Goal: Task Accomplishment & Management: Complete application form

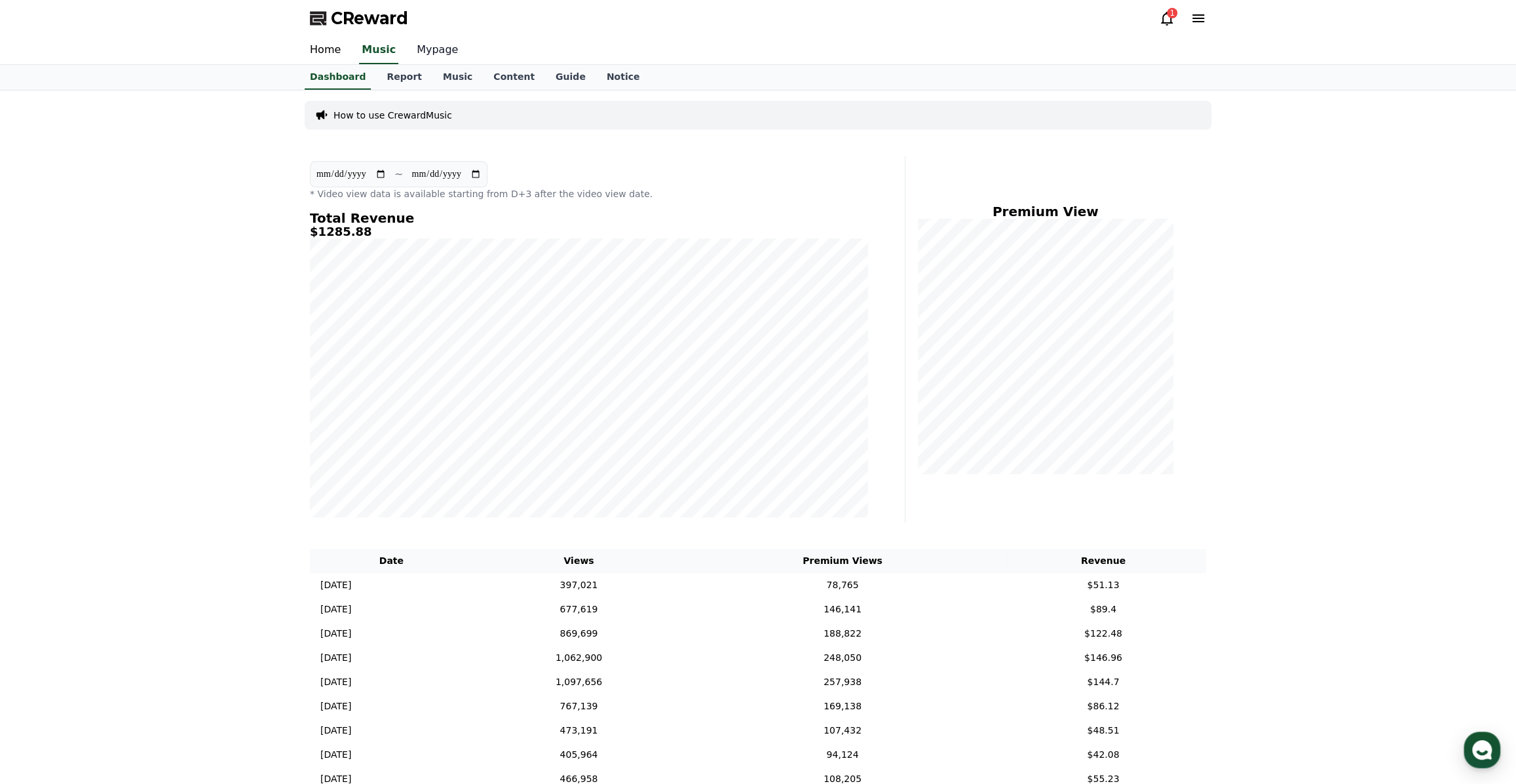
click at [426, 57] on link "Mypage" at bounding box center [437, 50] width 63 height 28
select select "**********"
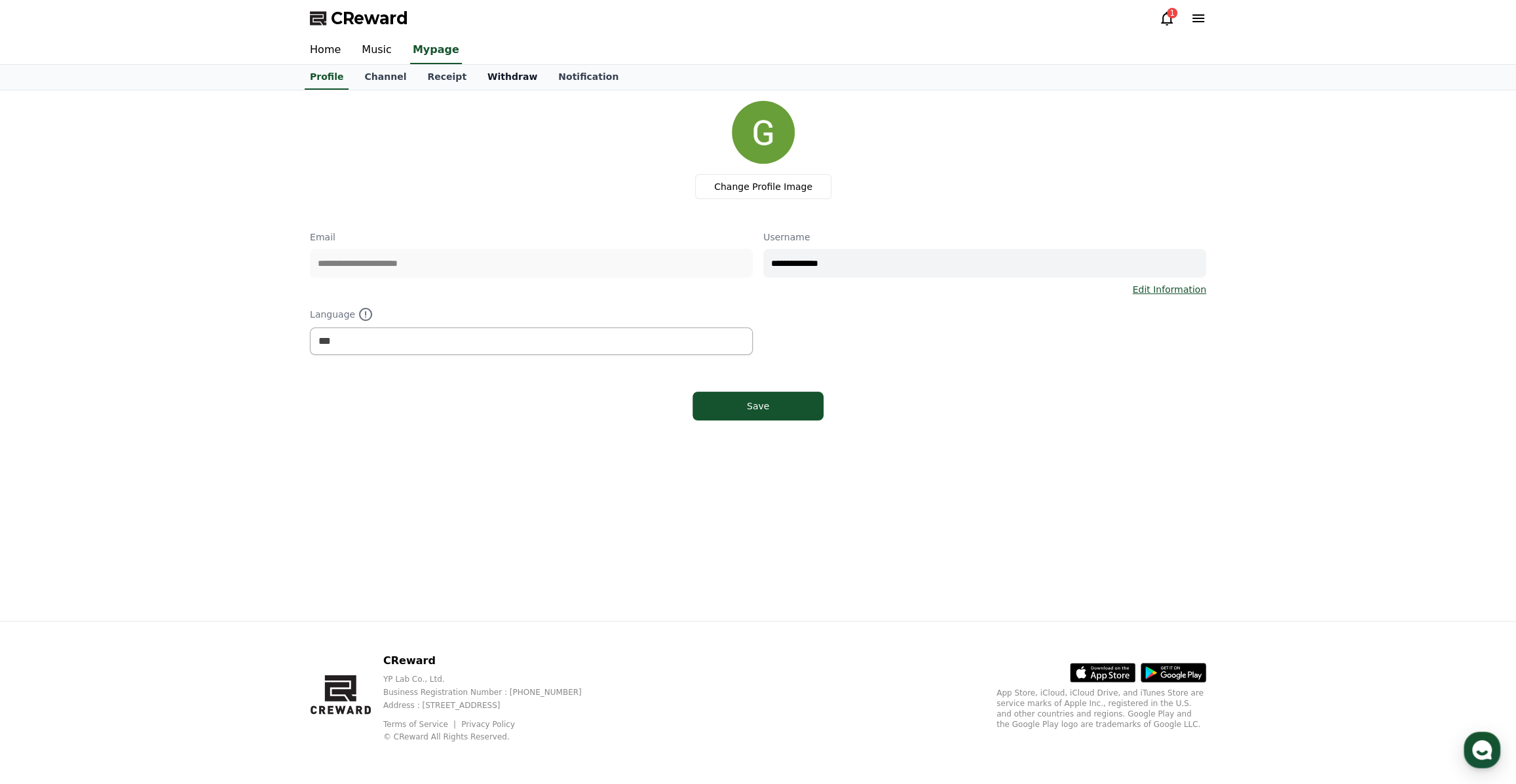
click at [477, 80] on link "Withdraw" at bounding box center [512, 77] width 71 height 25
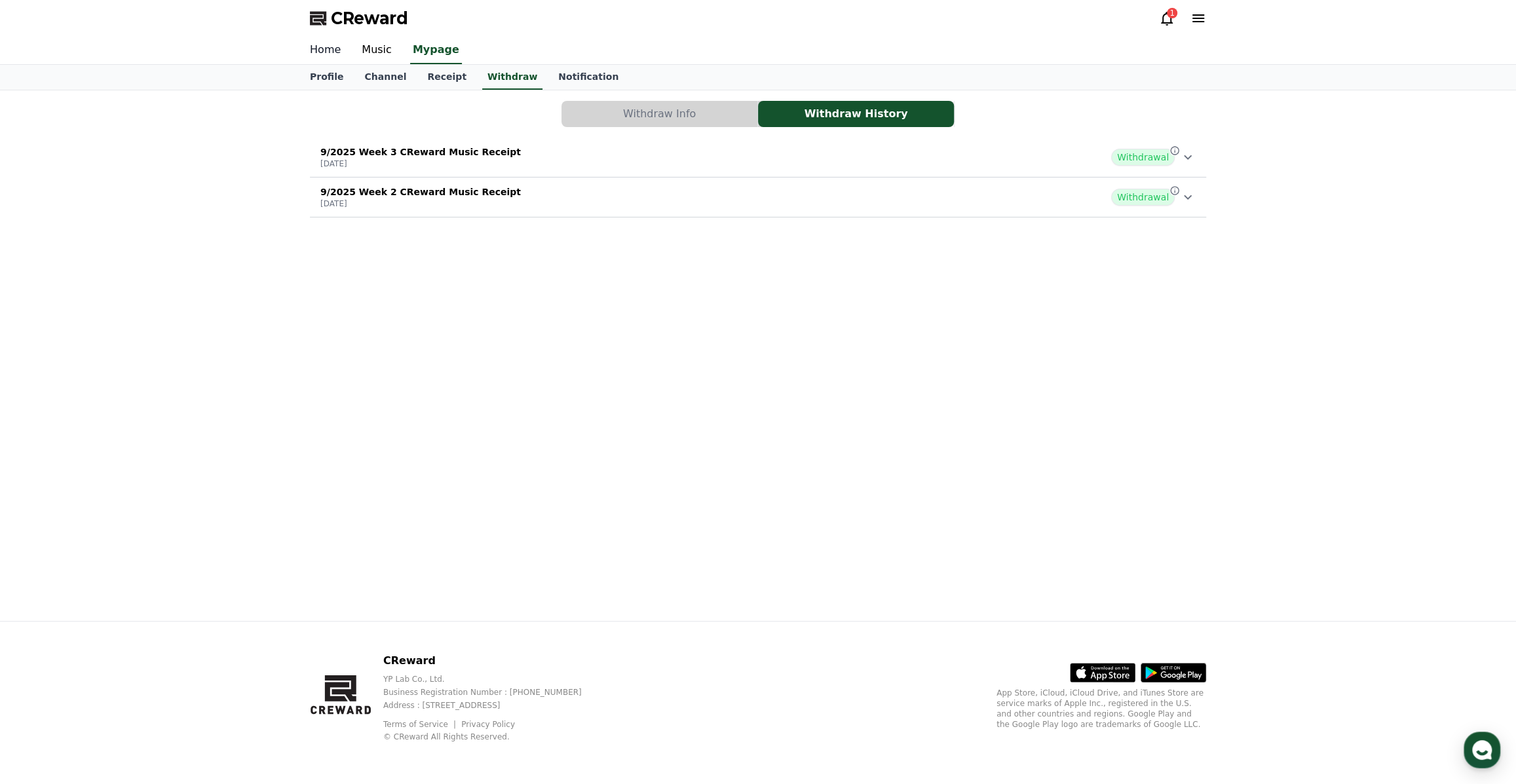
click at [327, 50] on link "Home" at bounding box center [325, 50] width 52 height 28
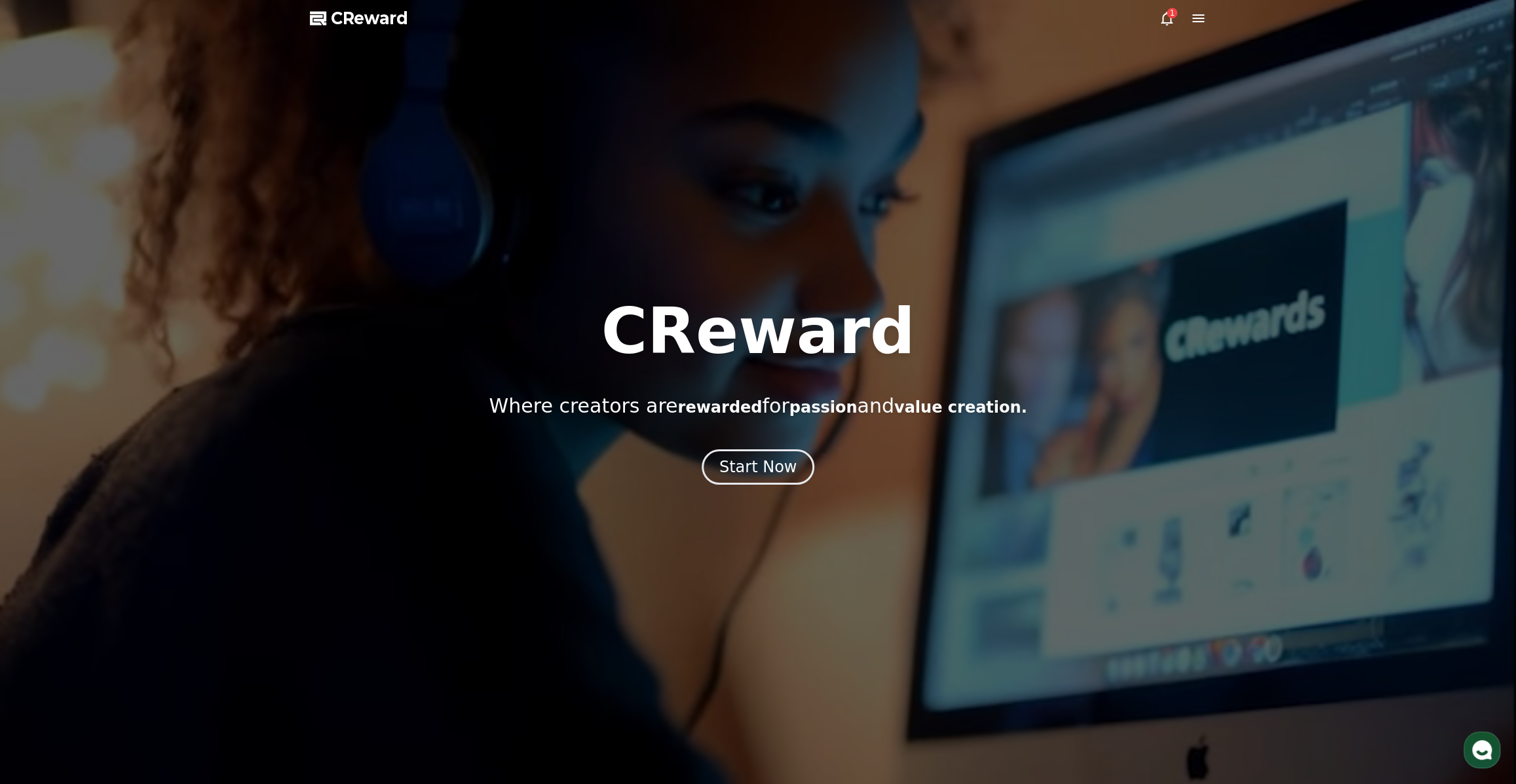
click at [1161, 23] on icon at bounding box center [1167, 19] width 12 height 14
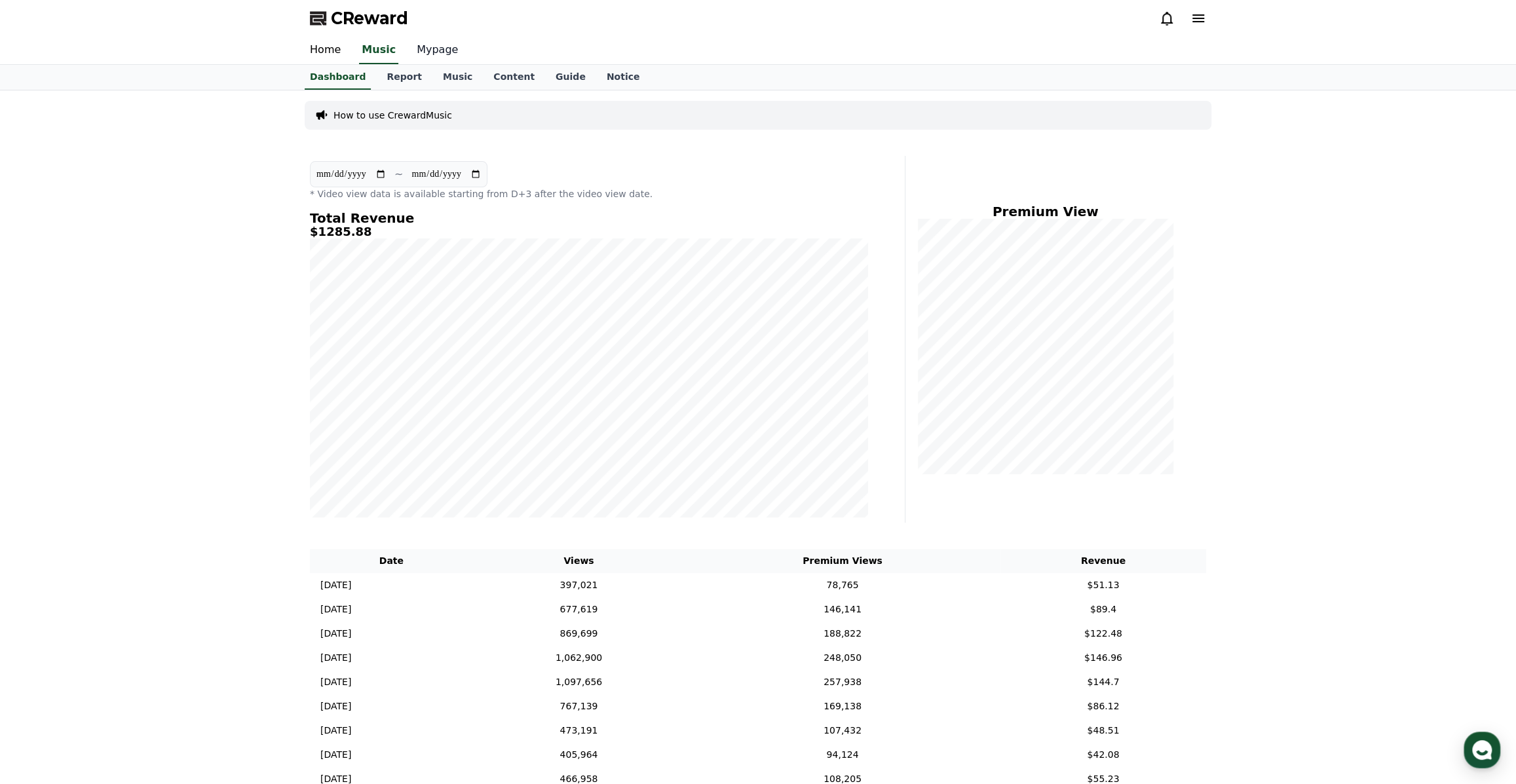
click at [428, 50] on link "Mypage" at bounding box center [437, 50] width 63 height 28
select select "**********"
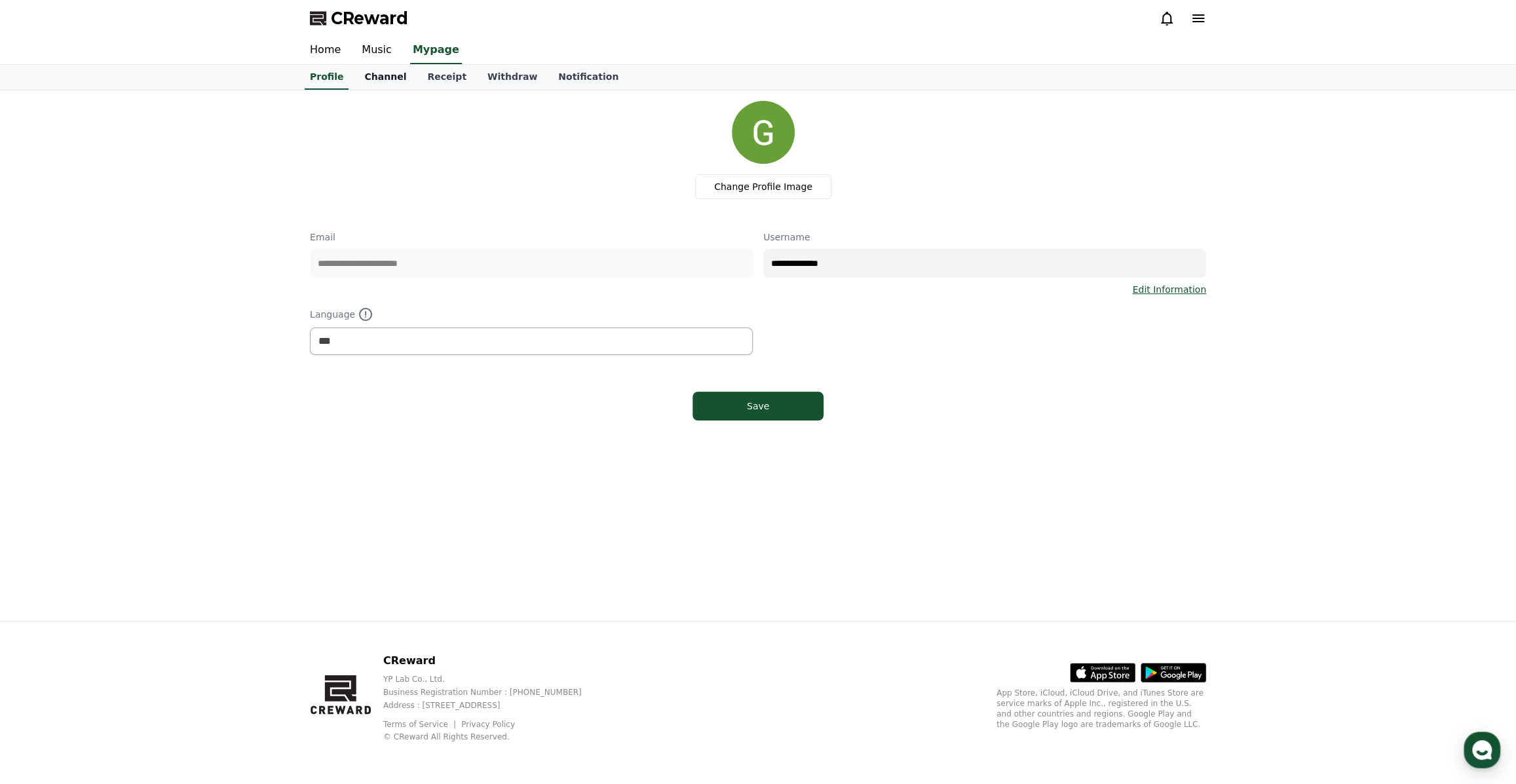
click at [380, 78] on link "Channel" at bounding box center [384, 77] width 63 height 25
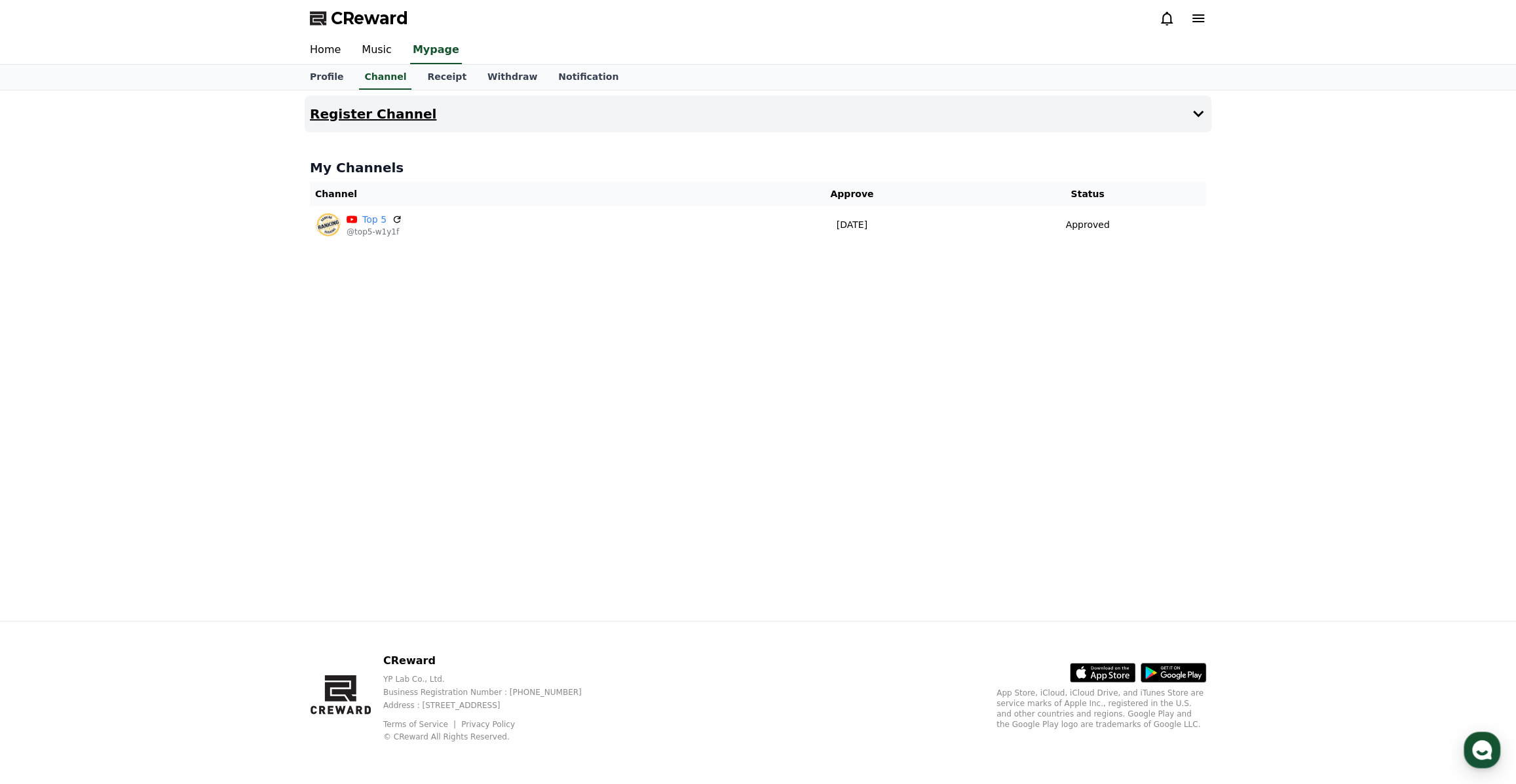
click at [1146, 127] on button "Register Channel" at bounding box center [758, 114] width 907 height 37
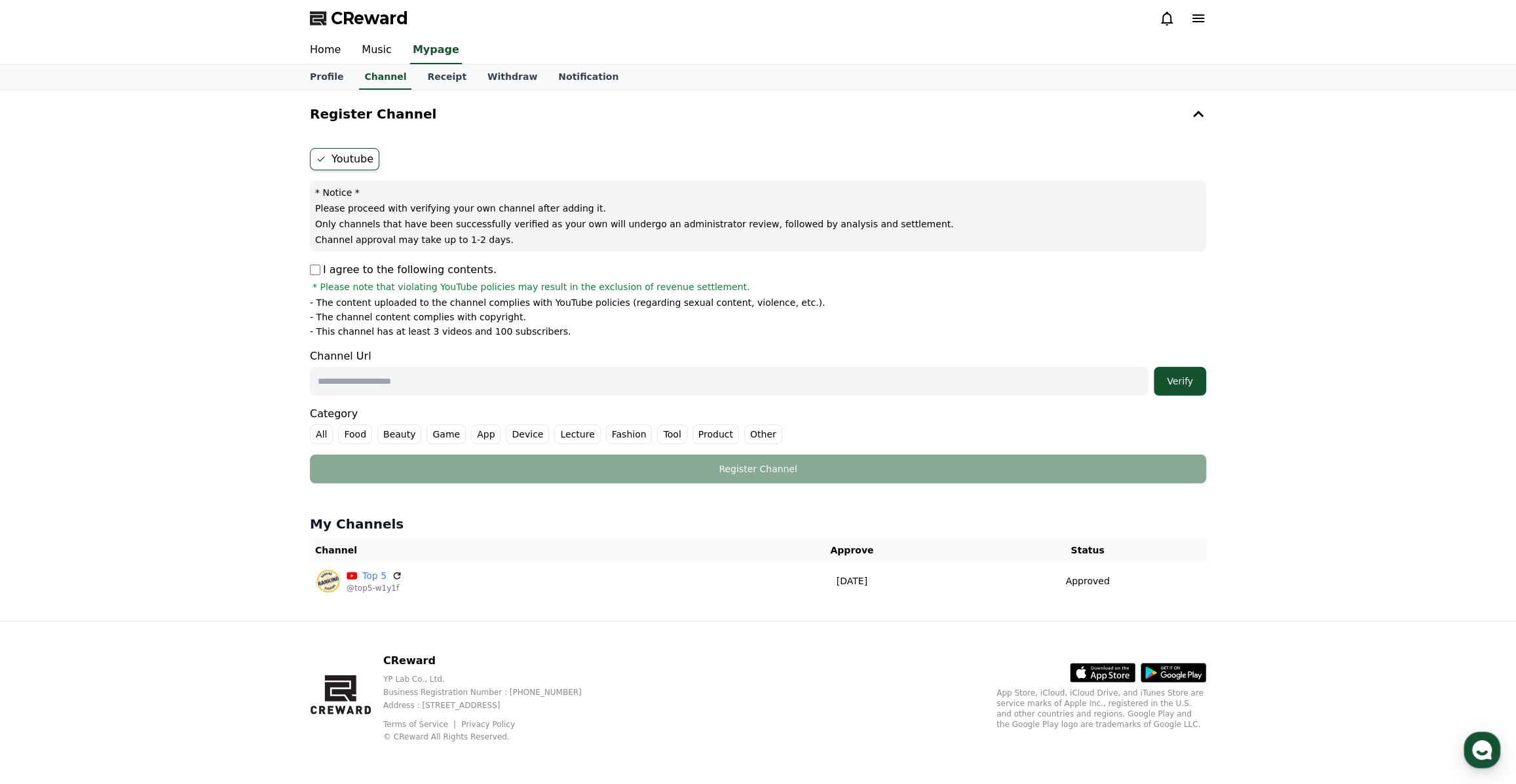
click at [309, 271] on div "Youtube * Notice * Please proceed with verifying your own channel after adding …" at bounding box center [758, 316] width 907 height 346
paste input "**********"
type input "**********"
click at [1172, 388] on button "Verify" at bounding box center [1180, 381] width 53 height 28
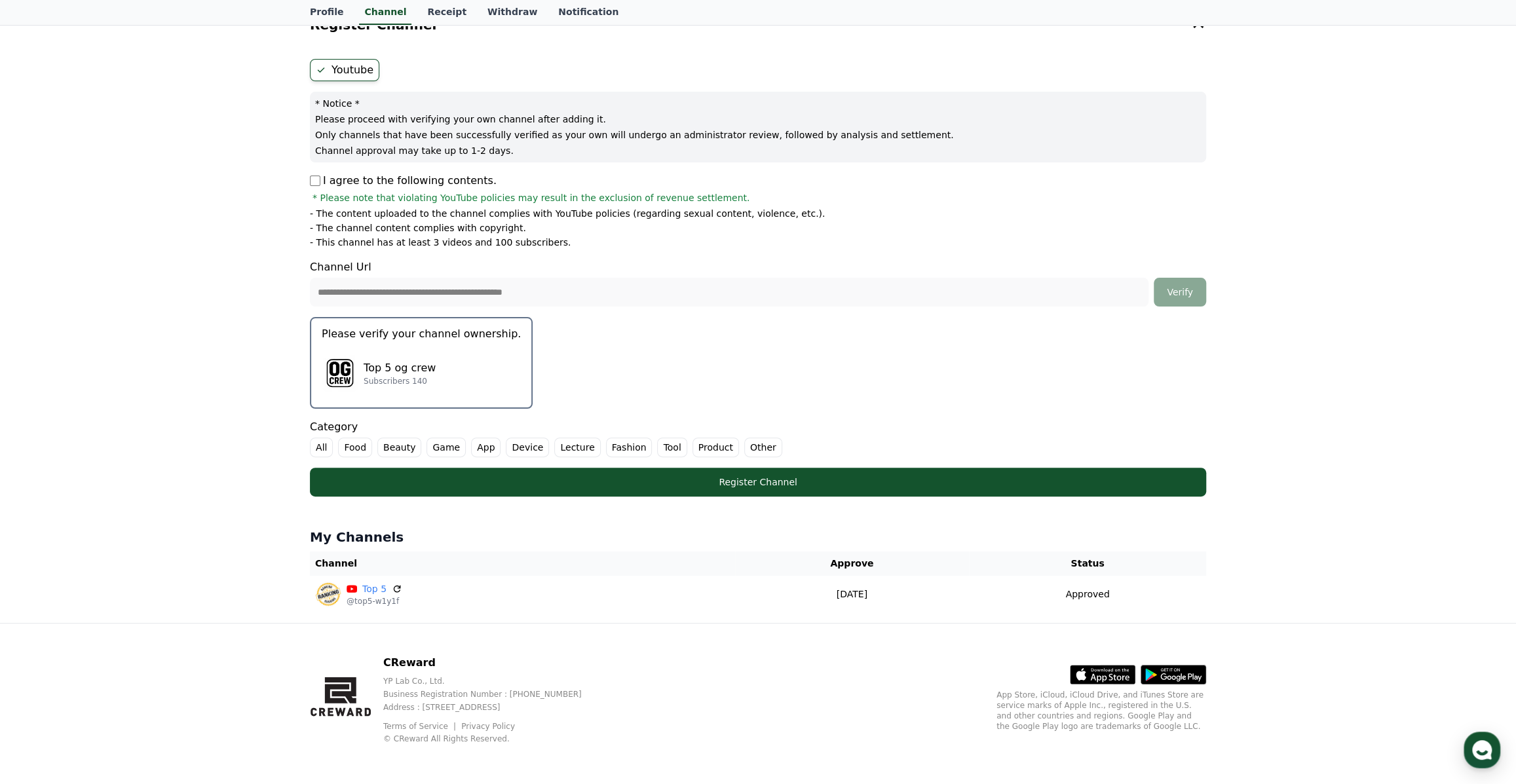
scroll to position [89, 0]
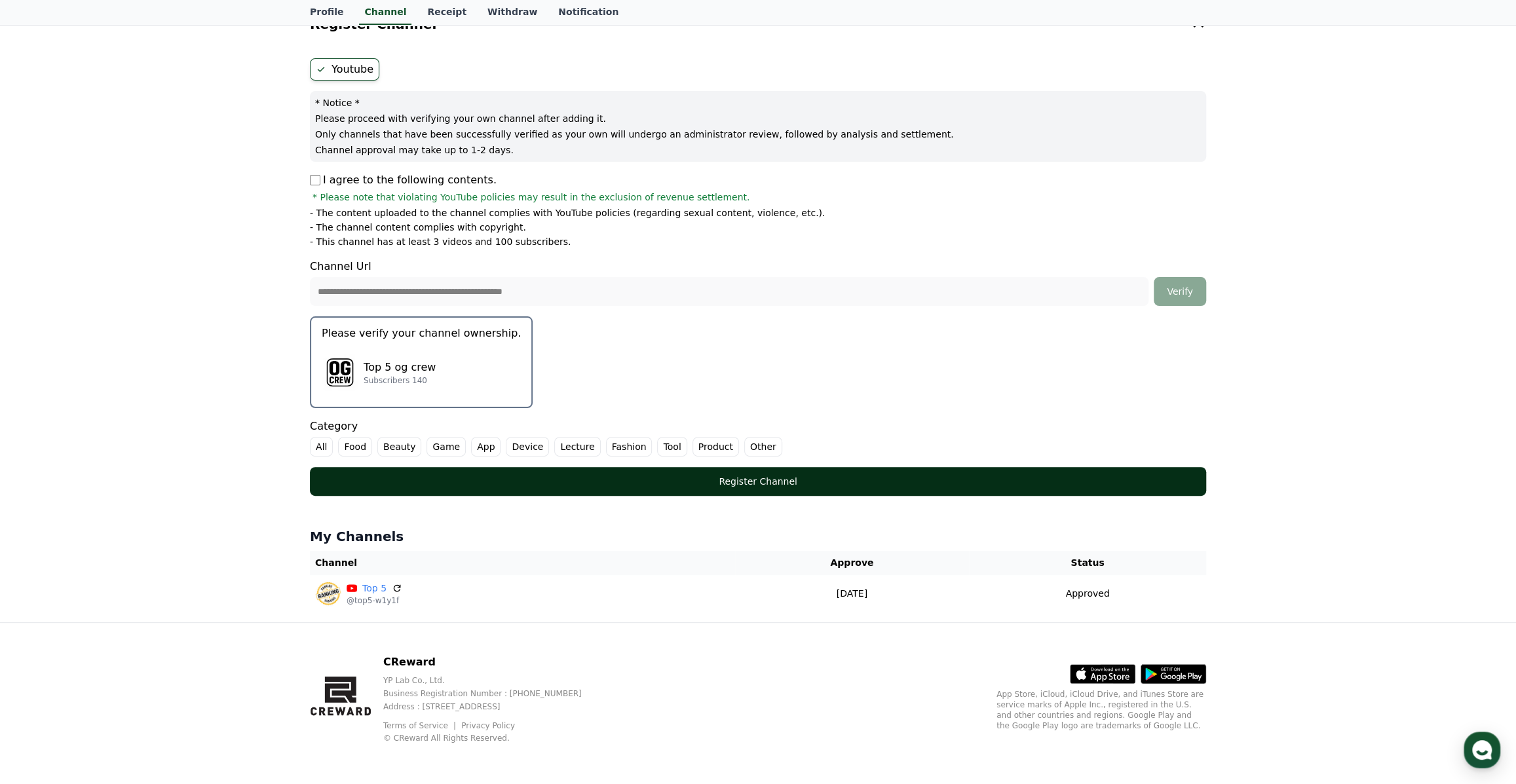
click at [756, 479] on div "Register Channel" at bounding box center [758, 482] width 844 height 13
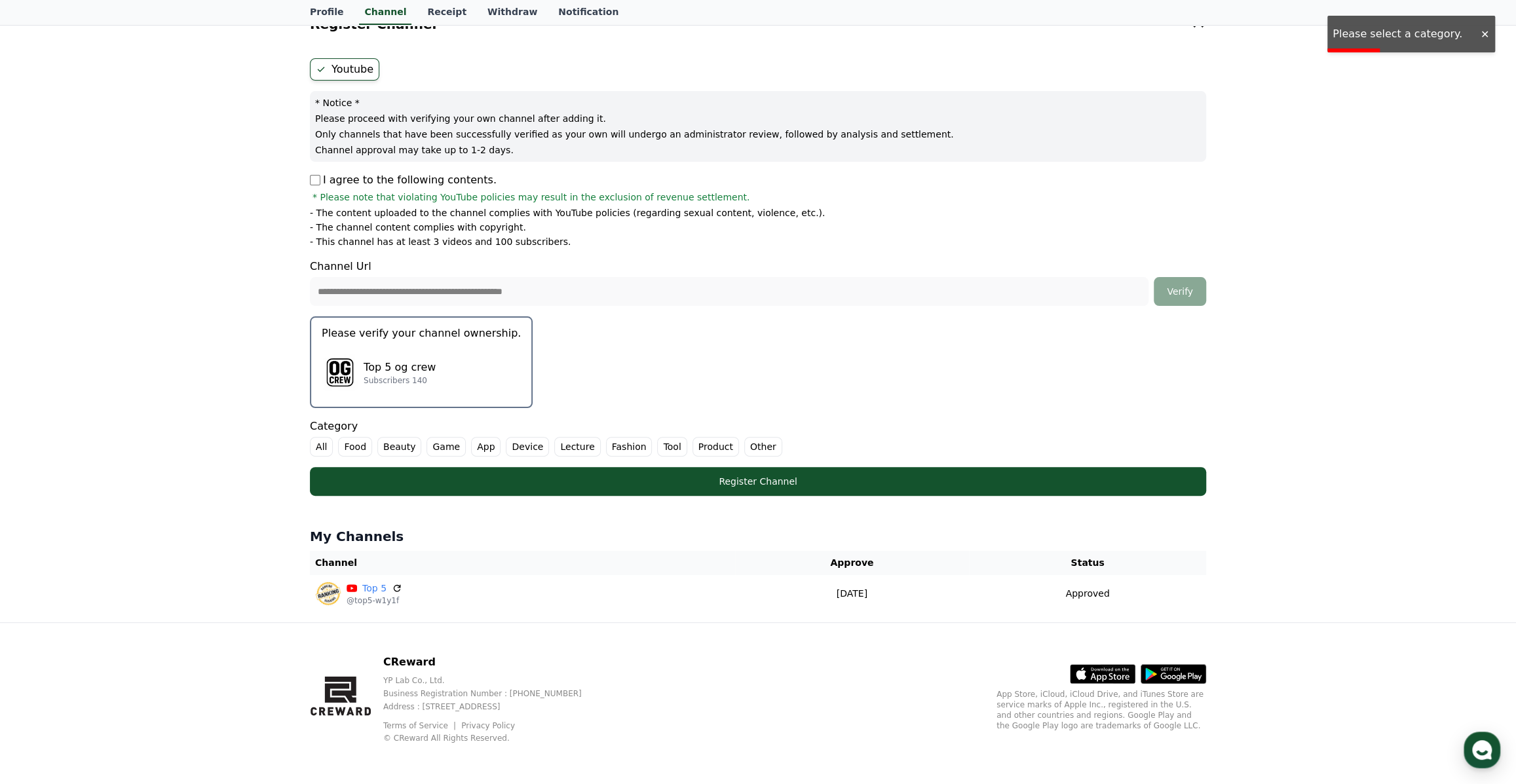
click at [322, 444] on label "All" at bounding box center [321, 447] width 23 height 19
click at [327, 441] on label "All" at bounding box center [329, 447] width 39 height 19
click at [744, 441] on label "Other" at bounding box center [763, 447] width 38 height 19
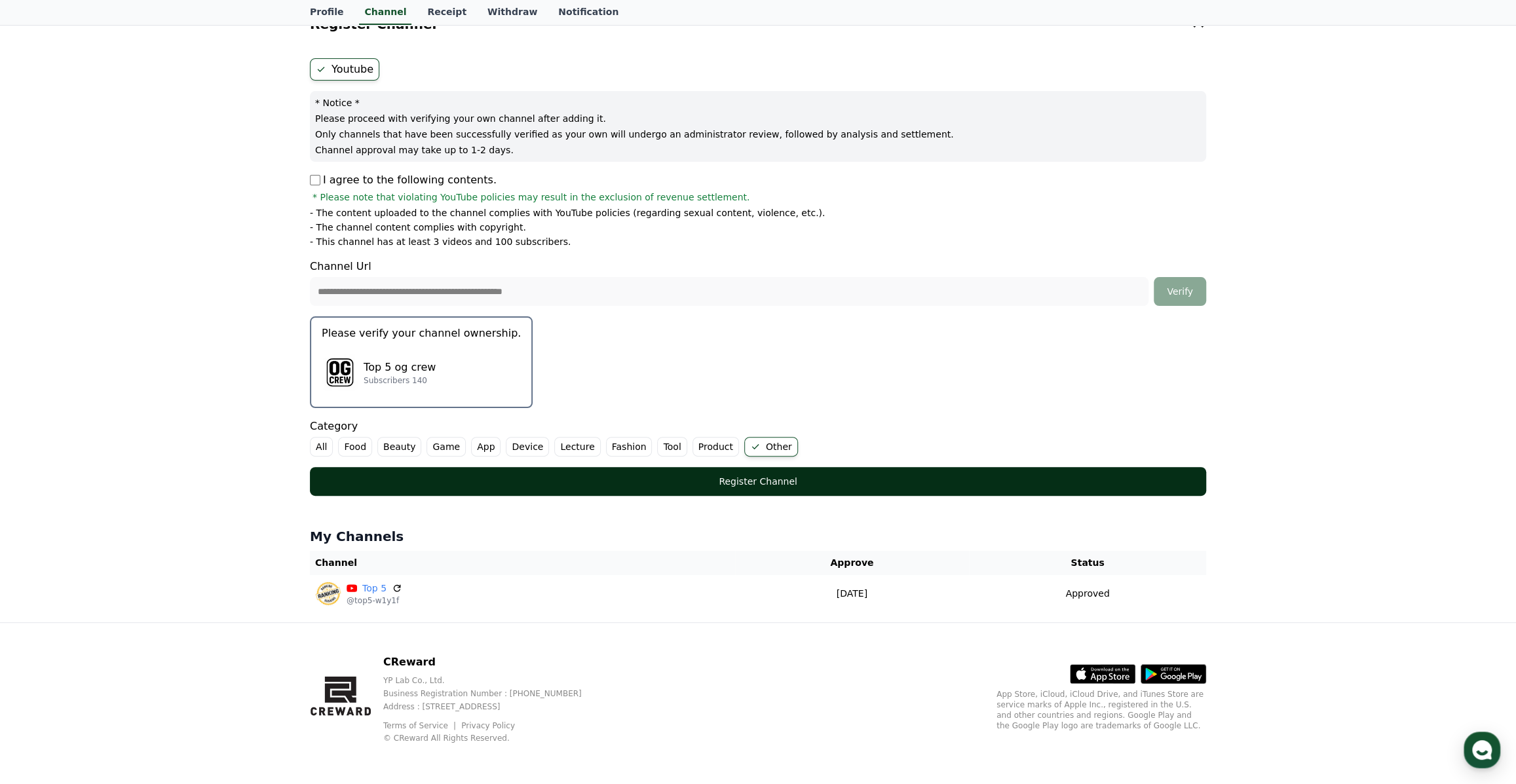
click at [737, 483] on div "Register Channel" at bounding box center [758, 482] width 844 height 13
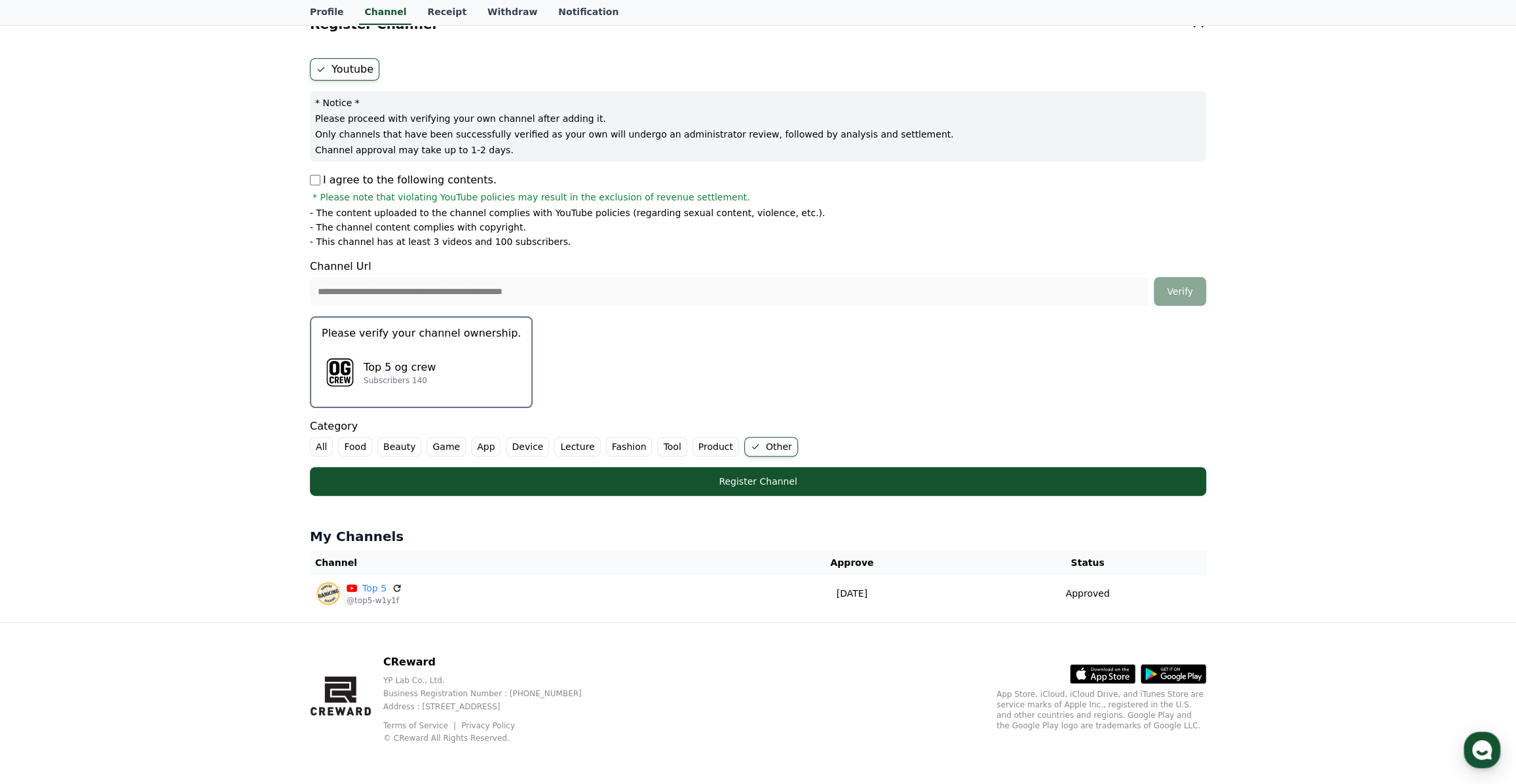
click at [387, 335] on p "Please verify your channel ownership." at bounding box center [421, 333] width 199 height 15
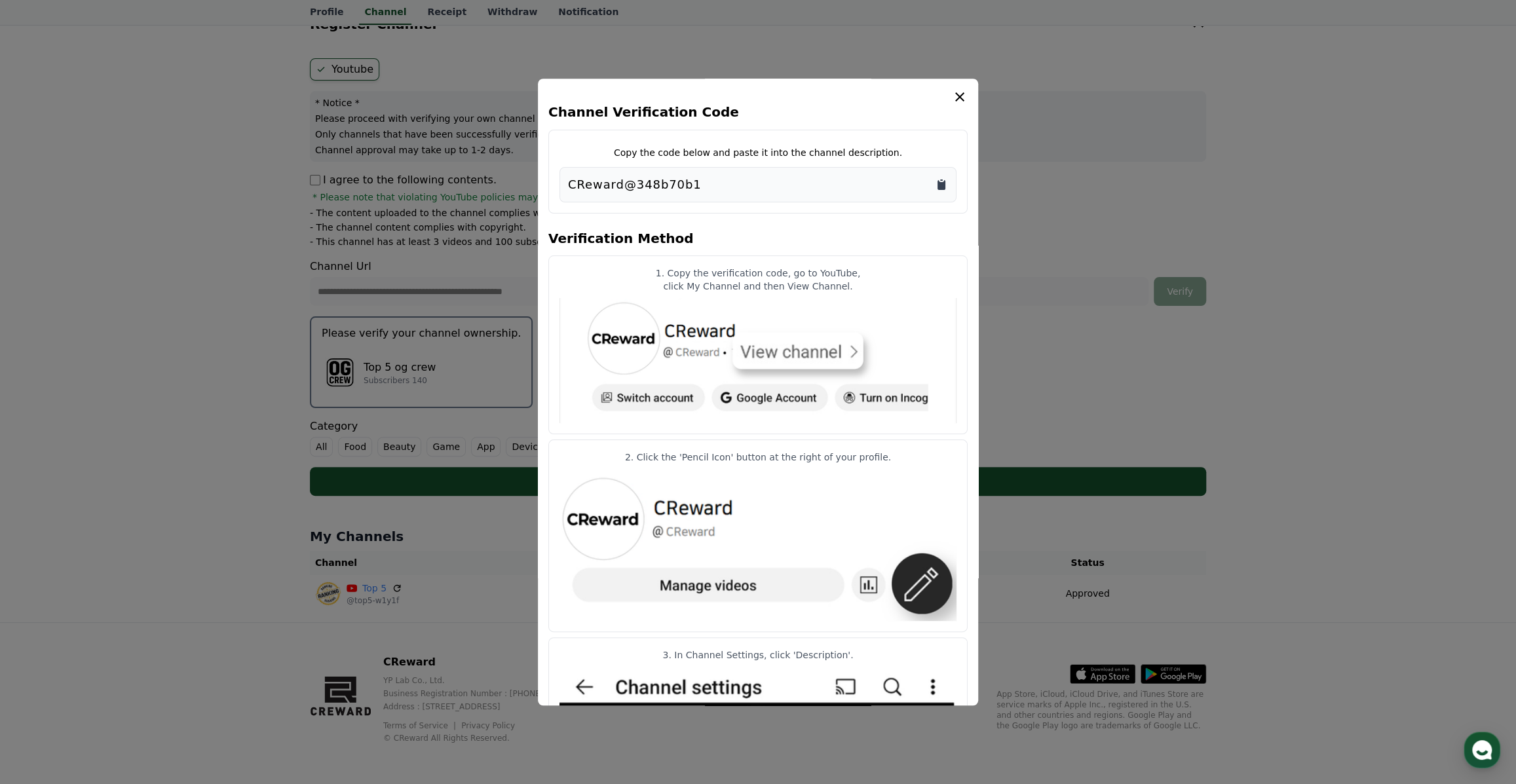
click at [942, 184] on icon "Copy to clipboard" at bounding box center [942, 185] width 8 height 10
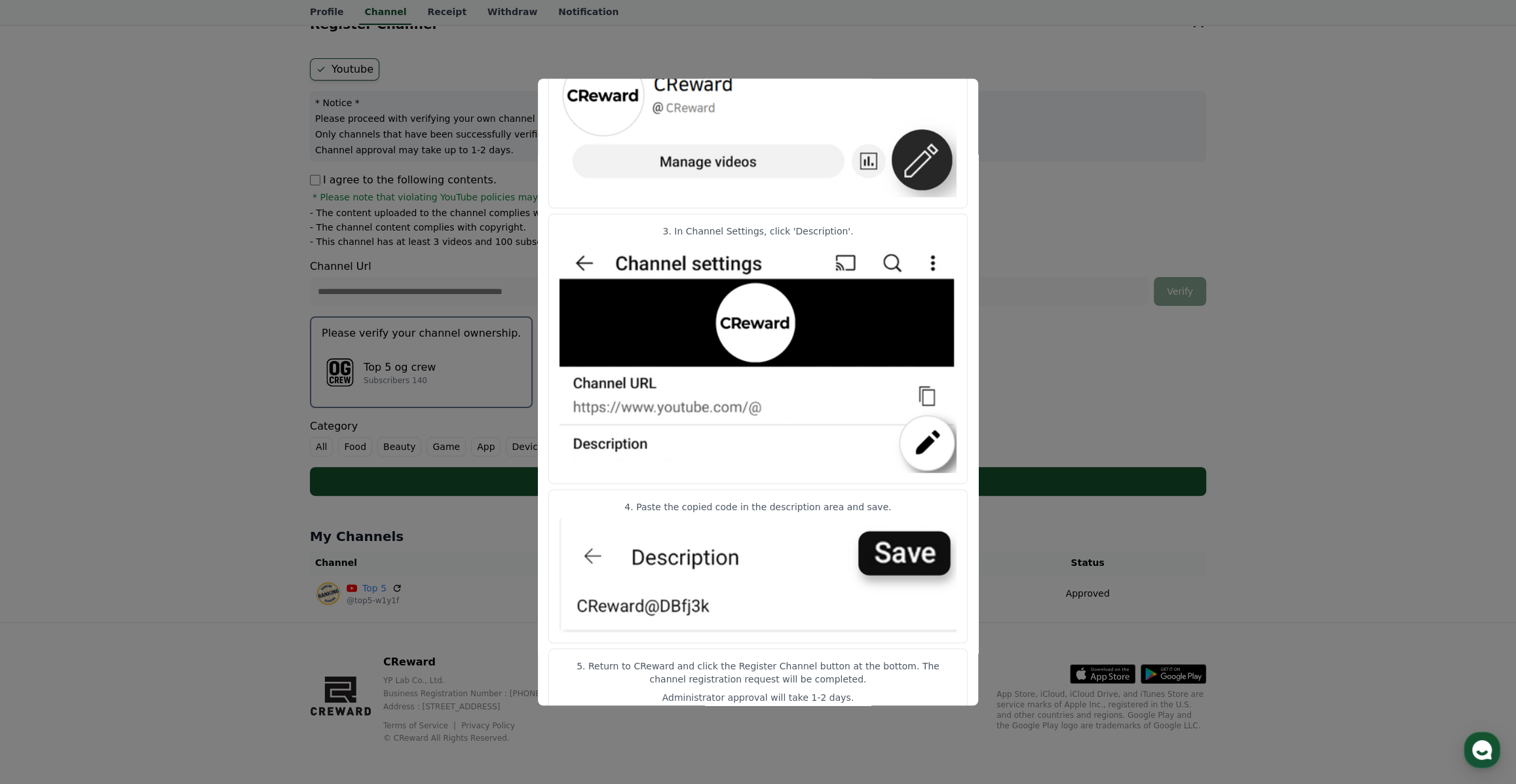
scroll to position [443, 0]
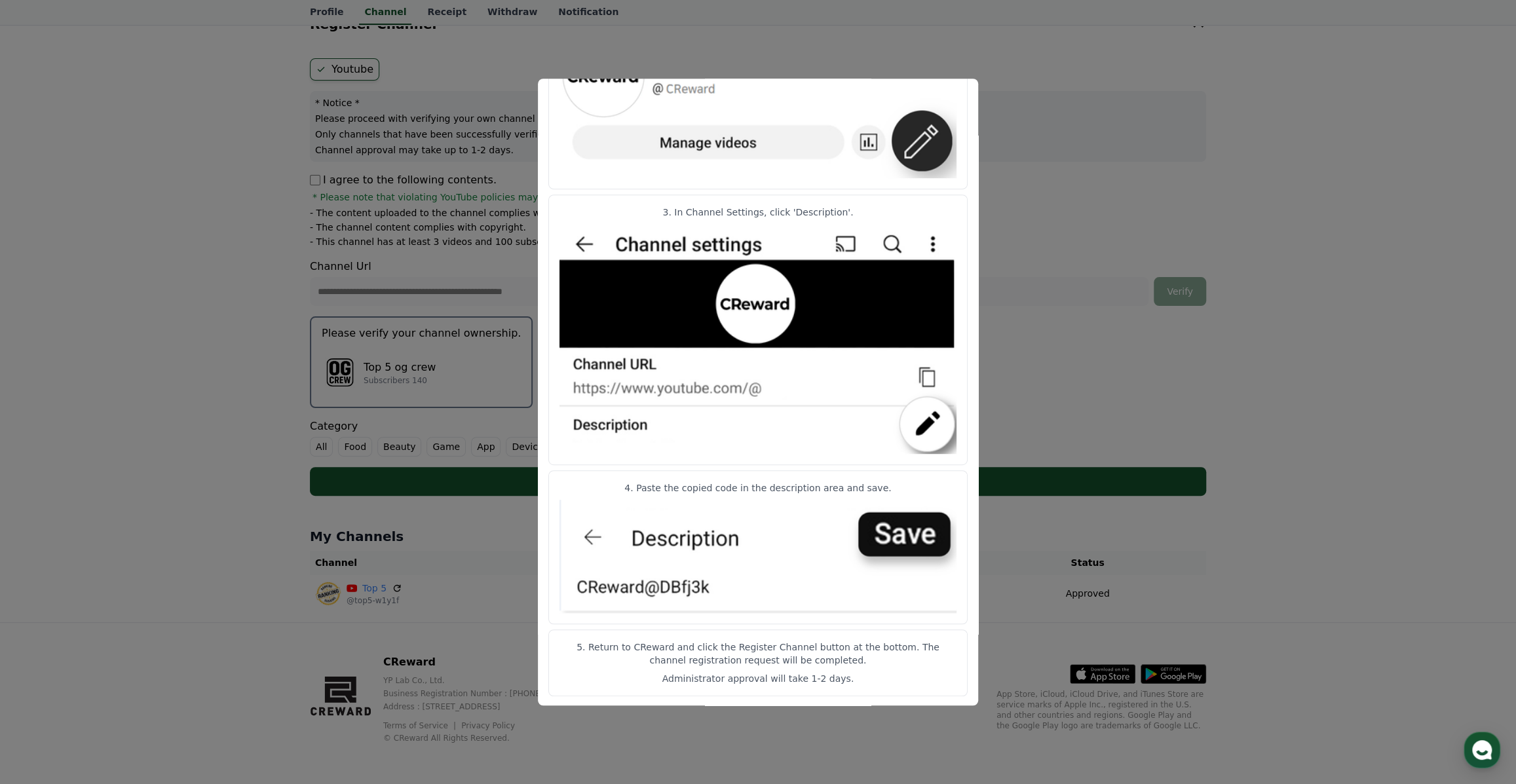
click at [1084, 189] on button "close modal" at bounding box center [758, 392] width 1516 height 784
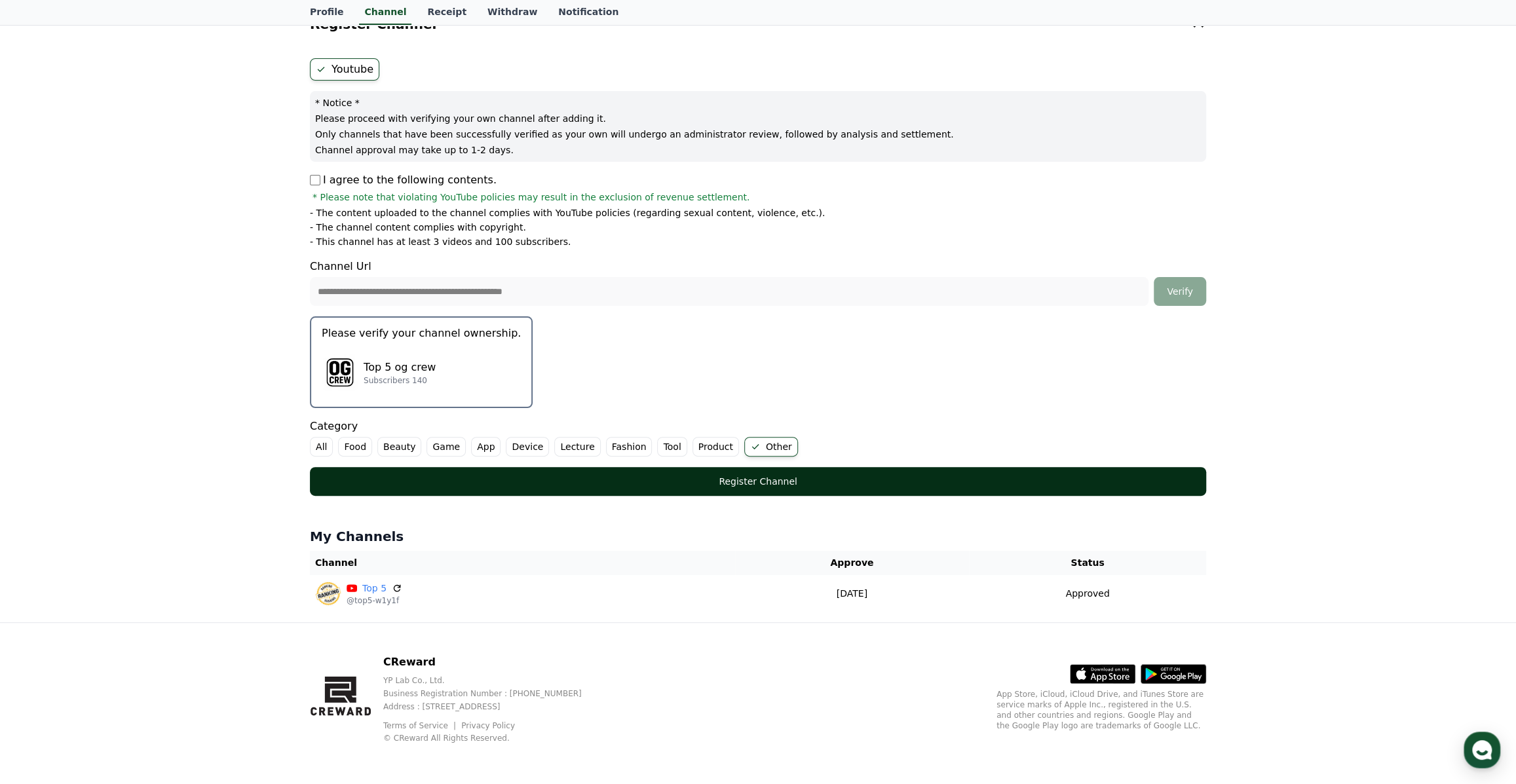
click at [969, 489] on button "Register Channel" at bounding box center [757, 481] width 896 height 28
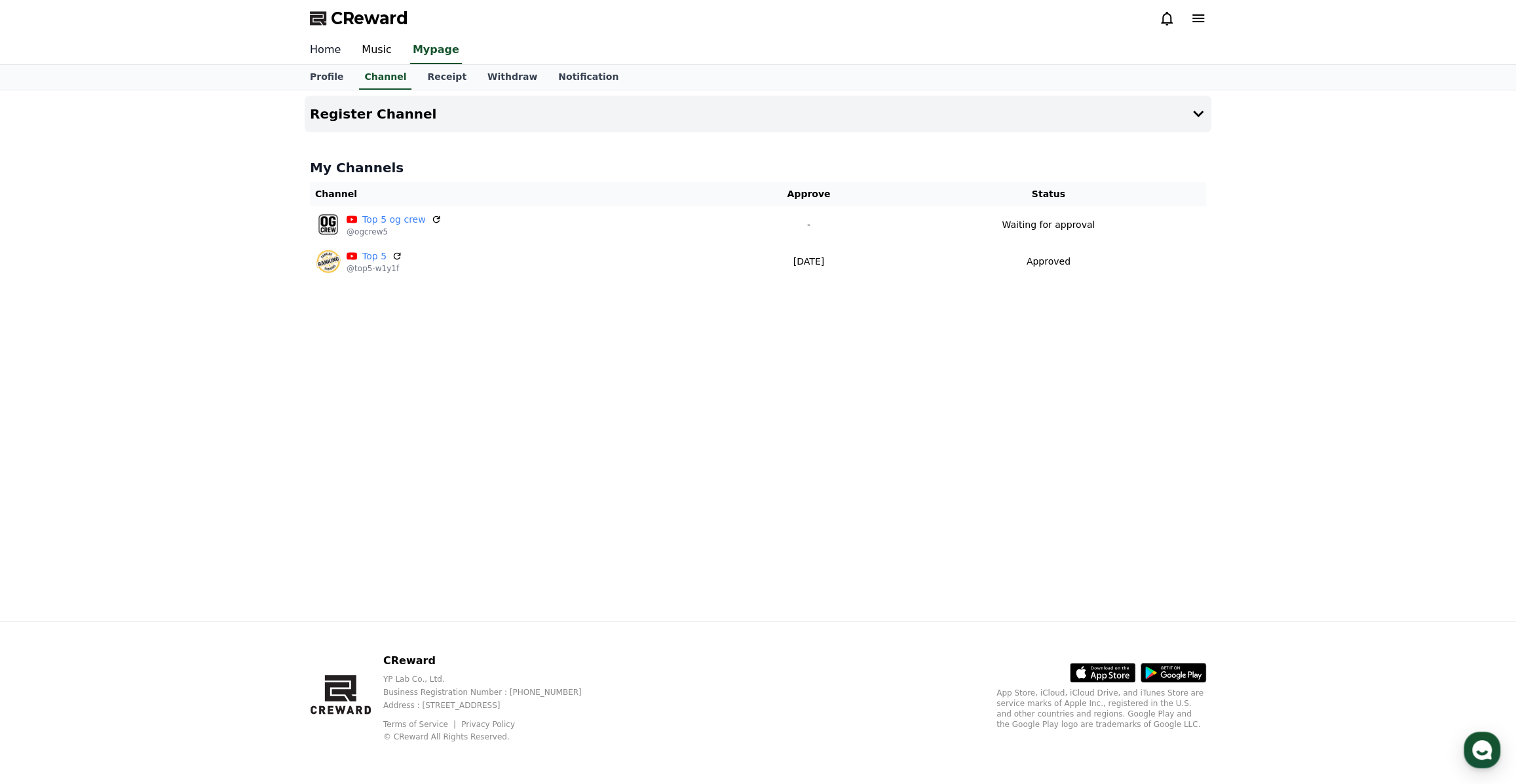
click at [325, 49] on link "Home" at bounding box center [325, 50] width 52 height 28
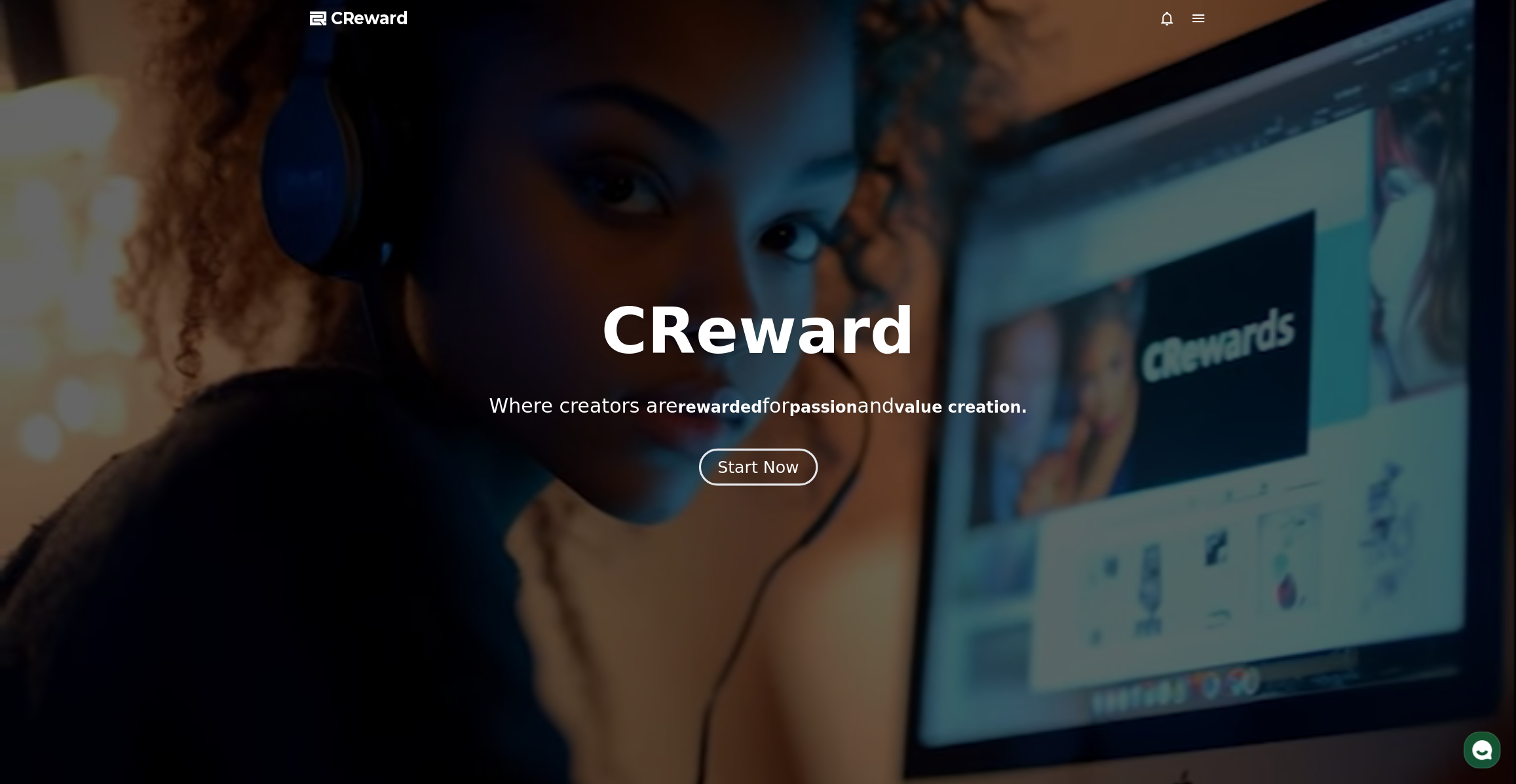
click at [793, 476] on button "Start Now" at bounding box center [758, 467] width 119 height 37
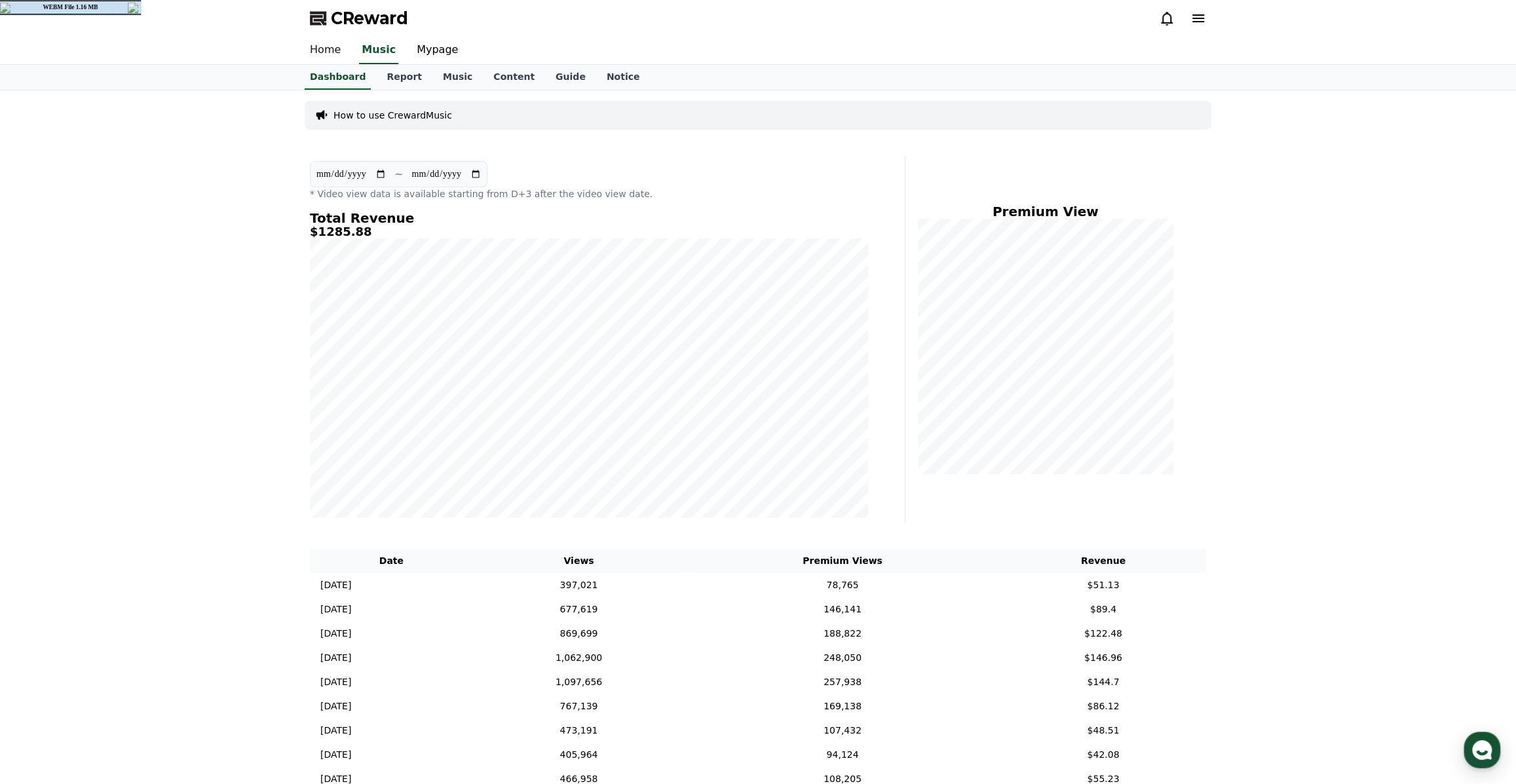
click at [320, 54] on link "Home" at bounding box center [325, 50] width 52 height 28
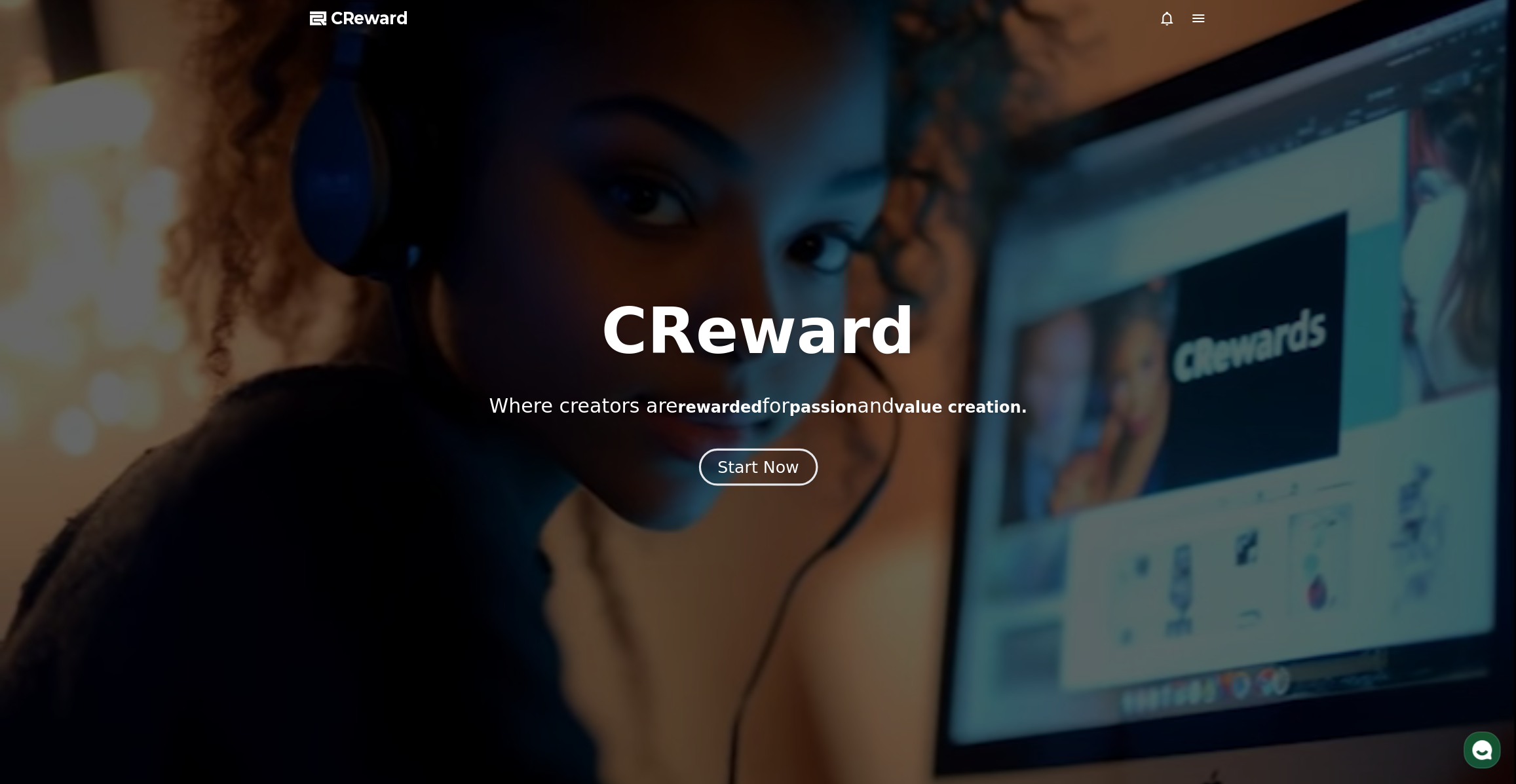
click at [773, 468] on div "Start Now" at bounding box center [758, 466] width 81 height 22
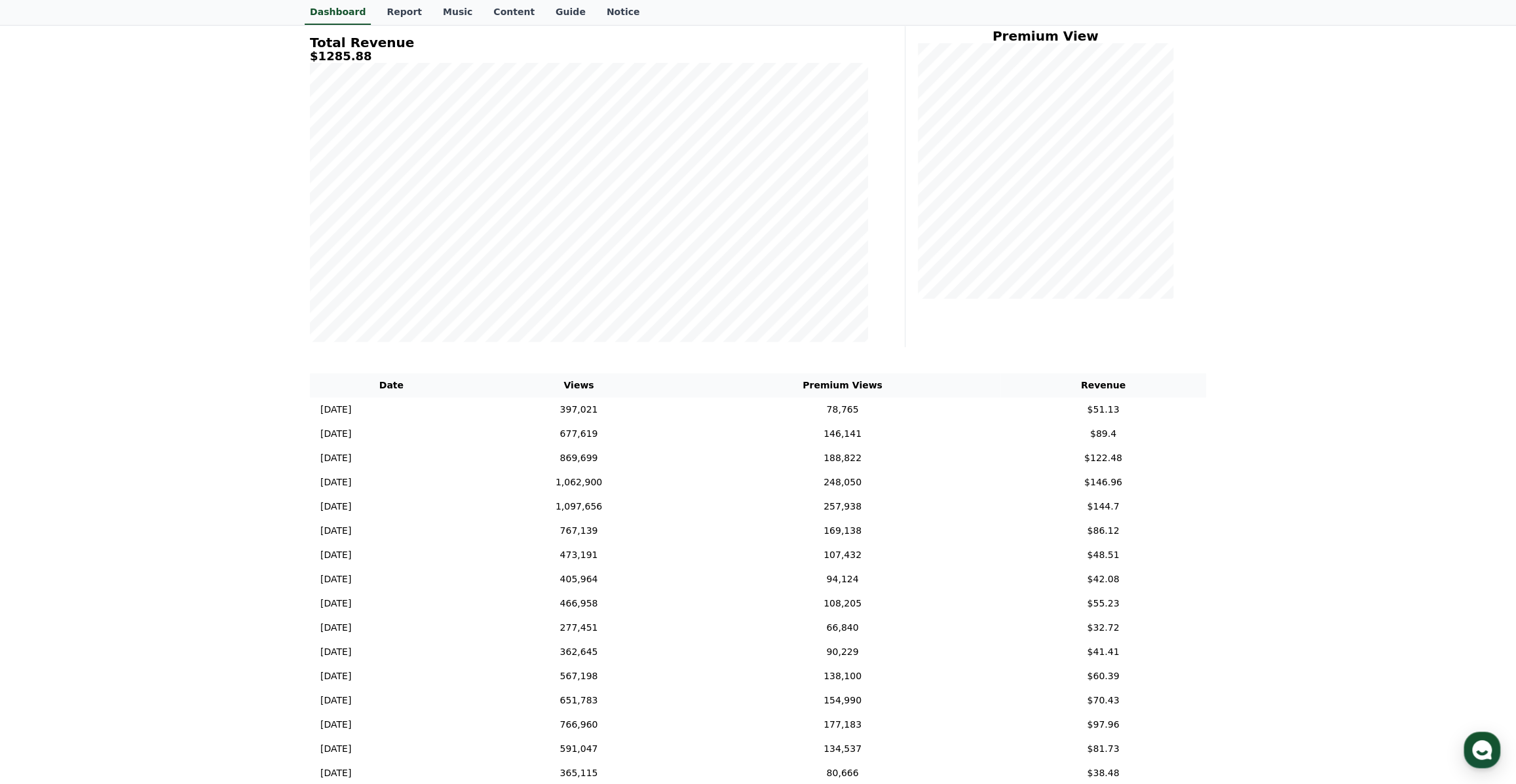
scroll to position [59, 0]
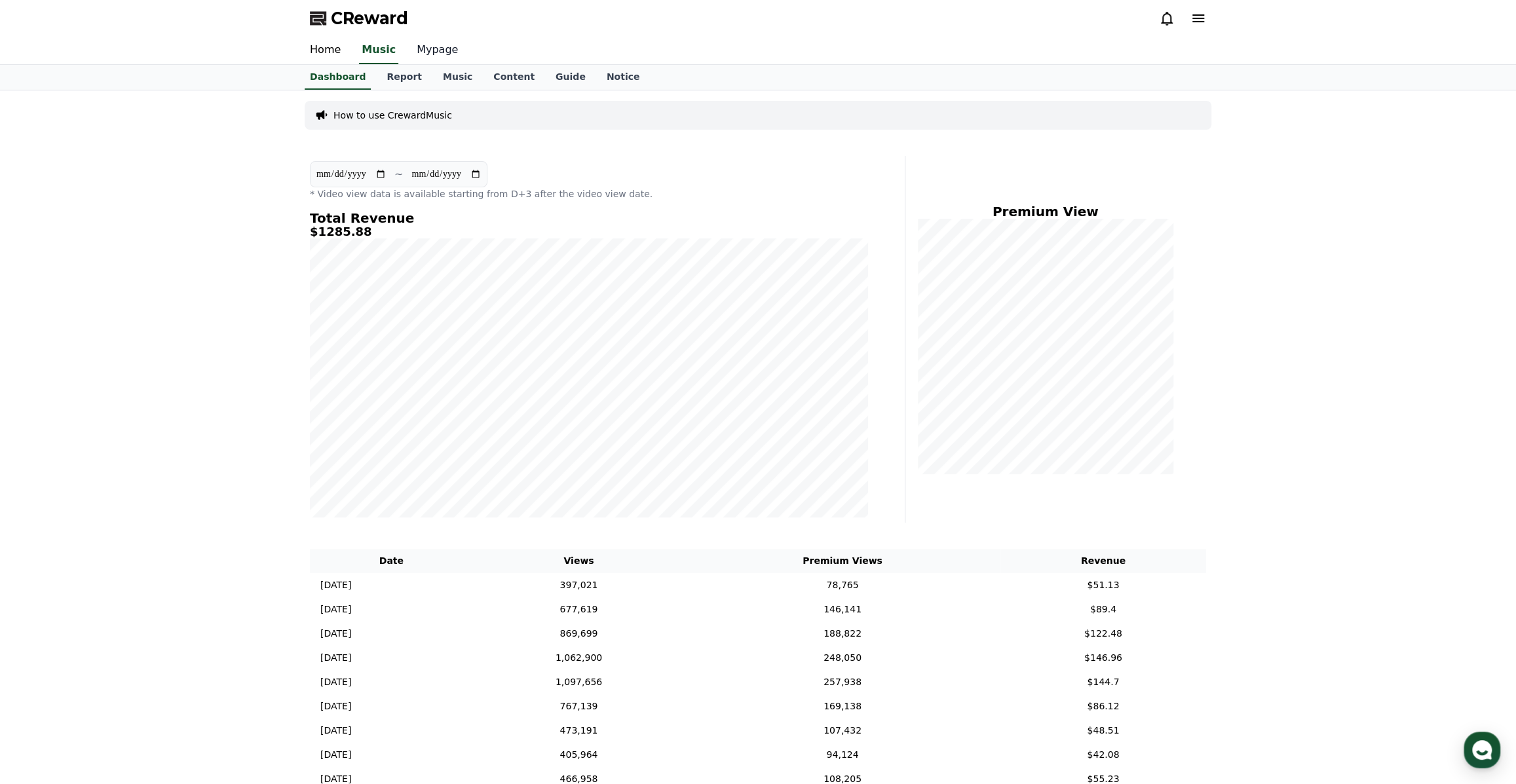
click at [426, 48] on link "Mypage" at bounding box center [437, 50] width 63 height 28
select select "**********"
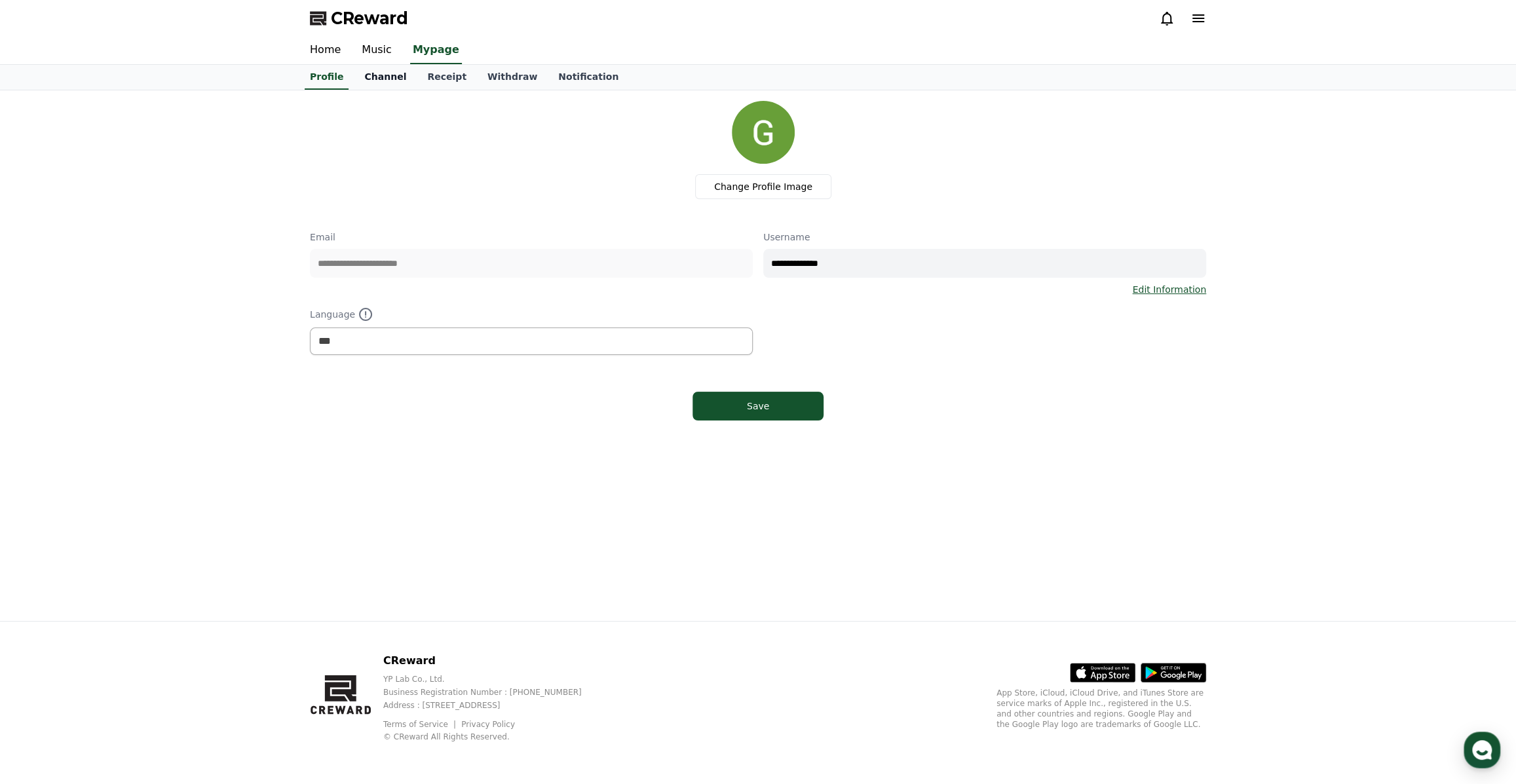
click at [384, 78] on link "Channel" at bounding box center [384, 77] width 63 height 25
